Goal: Information Seeking & Learning: Find specific page/section

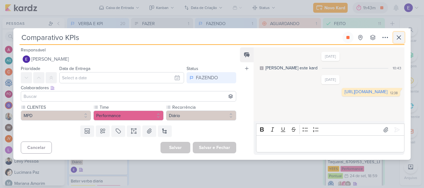
click at [393, 38] on button at bounding box center [398, 37] width 11 height 11
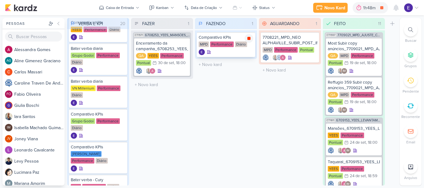
click at [249, 39] on icon at bounding box center [248, 38] width 3 height 3
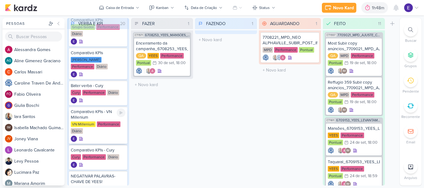
scroll to position [224, 0]
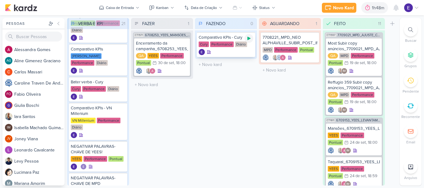
click at [246, 41] on div at bounding box center [249, 38] width 9 height 9
click at [232, 48] on div "Comparativo KPIs - Cury Cury Performance Diário" at bounding box center [226, 44] width 58 height 25
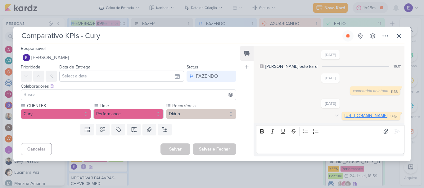
click at [344, 117] on link "[URL][DOMAIN_NAME]" at bounding box center [365, 115] width 43 height 5
click at [345, 33] on button at bounding box center [347, 35] width 11 height 11
click at [399, 34] on icon at bounding box center [399, 36] width 4 height 4
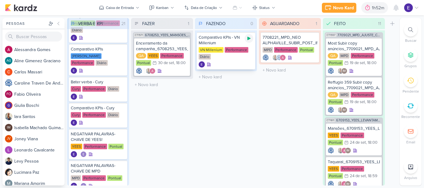
click at [249, 41] on div at bounding box center [249, 38] width 9 height 9
click at [227, 61] on div at bounding box center [226, 64] width 55 height 6
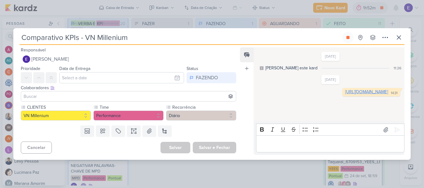
click at [345, 95] on link "[URL][DOMAIN_NAME]" at bounding box center [366, 91] width 43 height 5
click at [345, 41] on button at bounding box center [347, 37] width 11 height 11
click at [403, 39] on button at bounding box center [398, 37] width 11 height 11
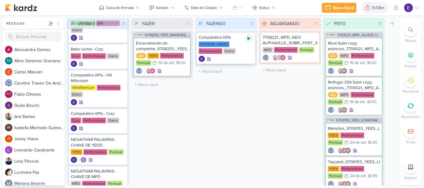
click at [249, 40] on icon at bounding box center [248, 38] width 5 height 5
click at [228, 57] on div at bounding box center [226, 59] width 55 height 6
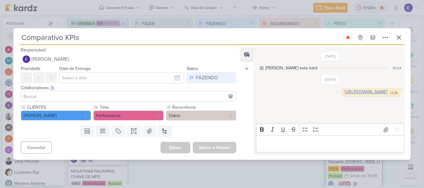
click at [344, 95] on link "[URL][DOMAIN_NAME]" at bounding box center [365, 91] width 43 height 5
click at [346, 39] on icon at bounding box center [347, 37] width 5 height 5
click at [400, 40] on icon at bounding box center [398, 37] width 7 height 7
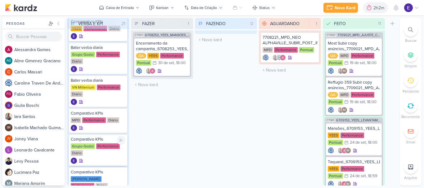
scroll to position [100, 0]
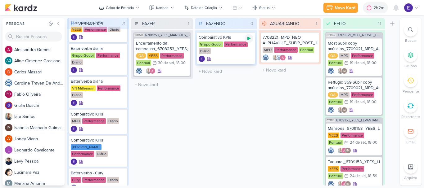
click at [249, 38] on icon at bounding box center [248, 38] width 3 height 3
click at [242, 55] on div "Comparativo KPIs Grupo Godoi Performance Diário" at bounding box center [226, 48] width 58 height 32
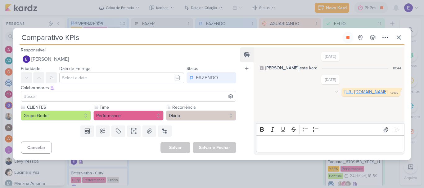
click at [344, 95] on link "[URL][DOMAIN_NAME]" at bounding box center [365, 91] width 43 height 5
click at [347, 34] on button at bounding box center [347, 37] width 11 height 11
click at [402, 43] on button at bounding box center [398, 37] width 11 height 11
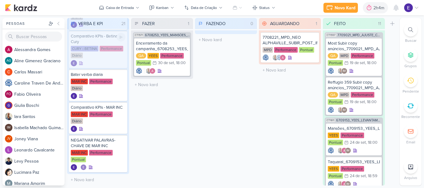
scroll to position [491, 0]
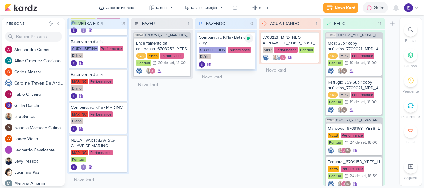
click at [250, 38] on icon at bounding box center [248, 38] width 5 height 5
click at [244, 60] on div "Comparativo KPIs - [PERSON_NAME] CURY | [PERSON_NAME] Performance Diário" at bounding box center [226, 50] width 58 height 37
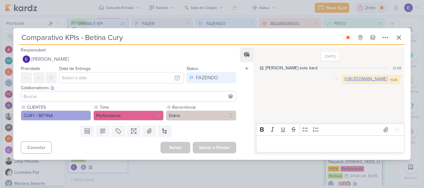
click at [344, 82] on link "[URL][DOMAIN_NAME]" at bounding box center [365, 78] width 43 height 5
click at [346, 39] on icon at bounding box center [347, 37] width 5 height 5
click at [397, 38] on icon at bounding box center [398, 37] width 7 height 7
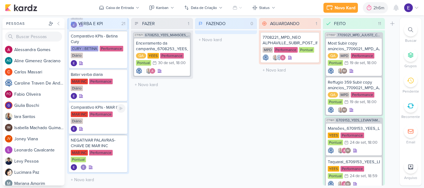
scroll to position [497, 0]
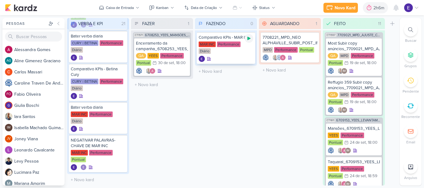
click at [246, 40] on icon at bounding box center [248, 38] width 5 height 5
click at [228, 61] on div at bounding box center [226, 59] width 55 height 6
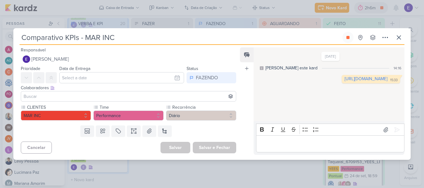
click at [298, 95] on div "[DATE] [PERSON_NAME] este kard 14:16 [URL][DOMAIN_NAME] 15:33 15:33" at bounding box center [329, 84] width 150 height 73
click at [344, 82] on link "[URL][DOMAIN_NAME]" at bounding box center [365, 78] width 43 height 5
click at [398, 35] on icon at bounding box center [398, 37] width 7 height 7
